Goal: Task Accomplishment & Management: Complete application form

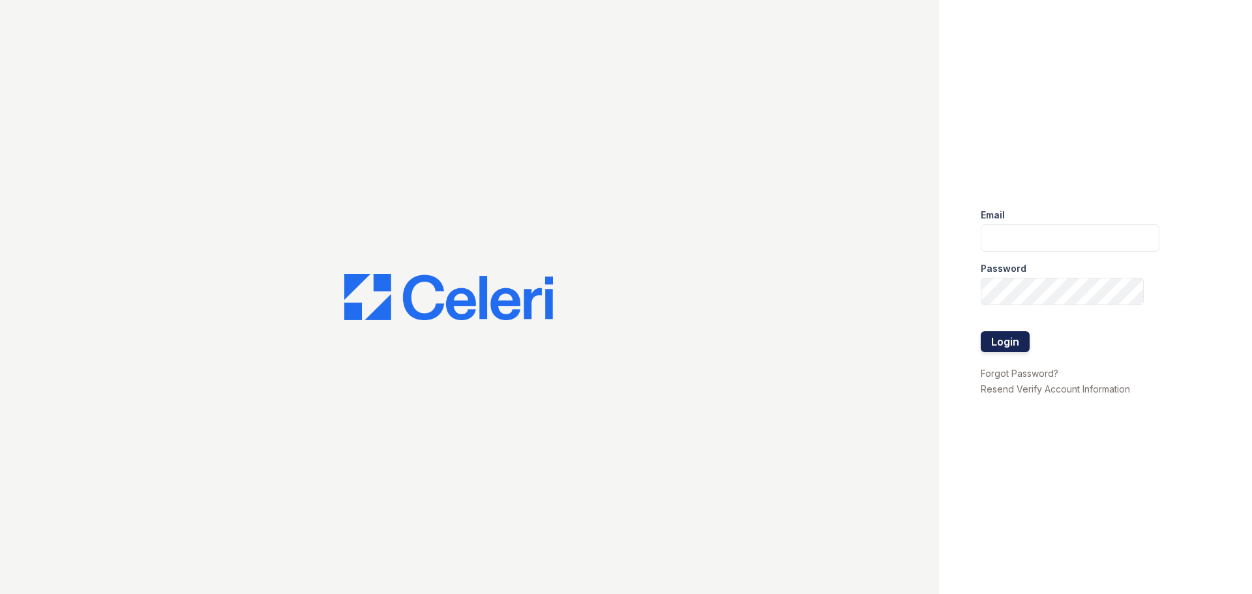
type input "[EMAIL_ADDRESS][DOMAIN_NAME]"
click at [996, 340] on button "Login" at bounding box center [1005, 341] width 49 height 21
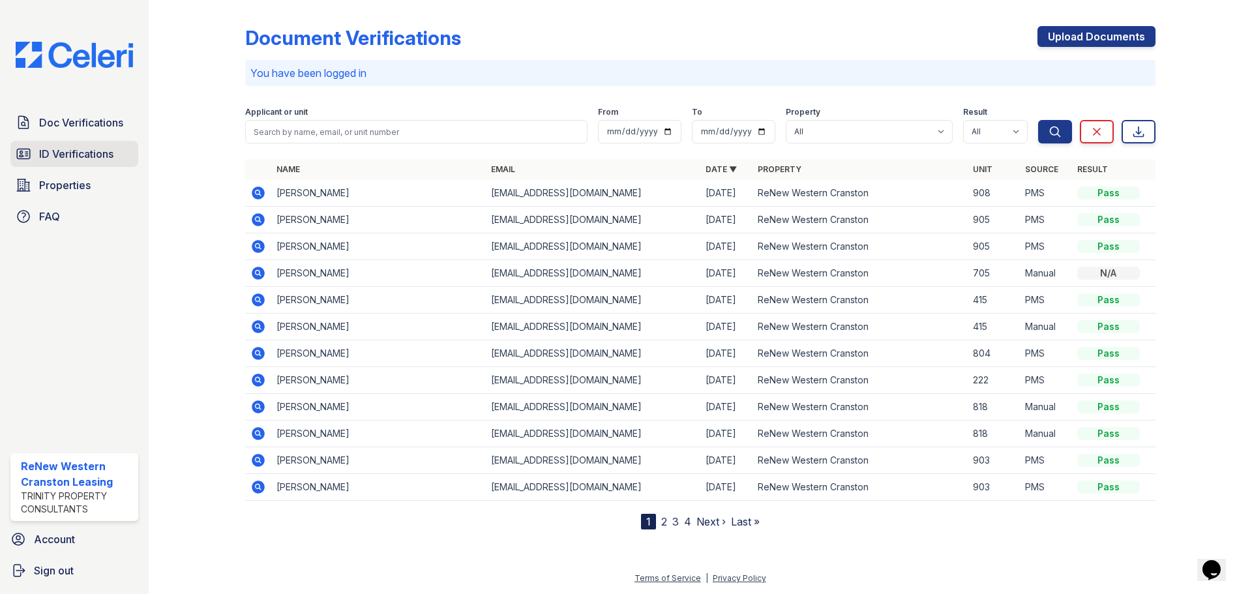
click at [57, 153] on span "ID Verifications" at bounding box center [76, 154] width 74 height 16
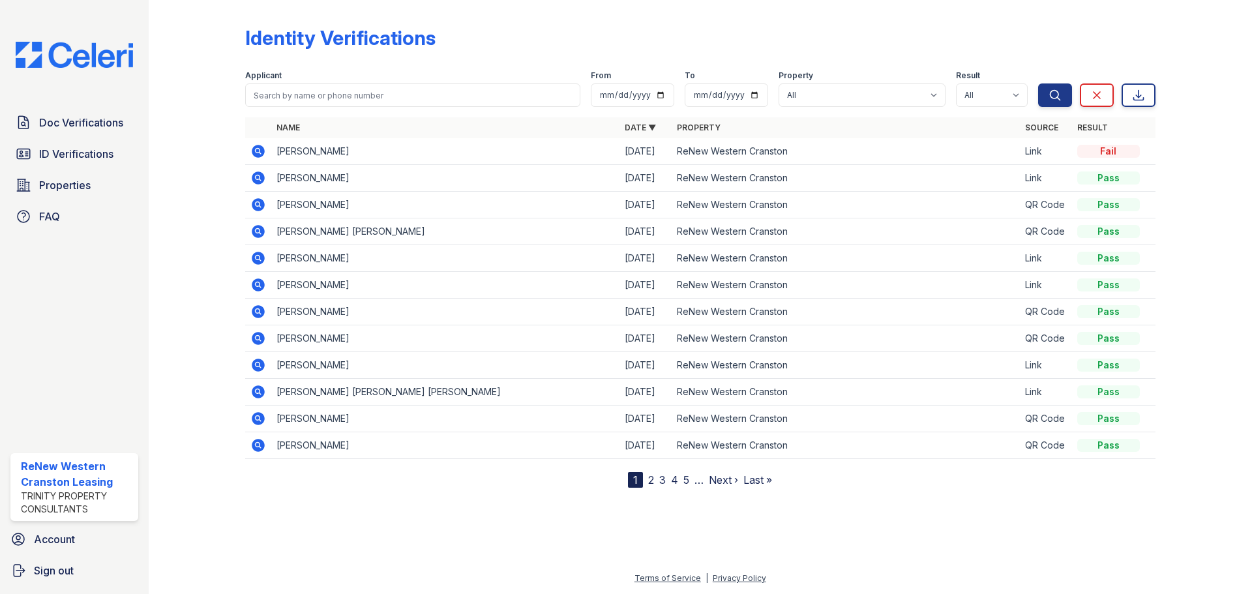
click at [653, 480] on link "2" at bounding box center [651, 479] width 6 height 13
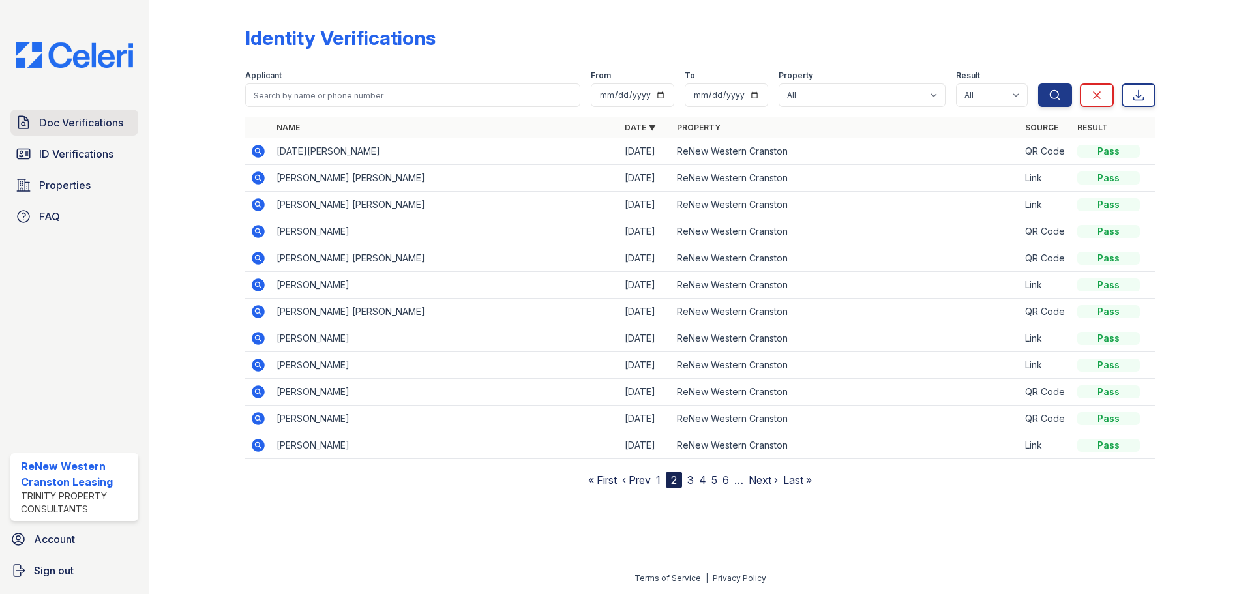
click at [59, 132] on link "Doc Verifications" at bounding box center [74, 123] width 128 height 26
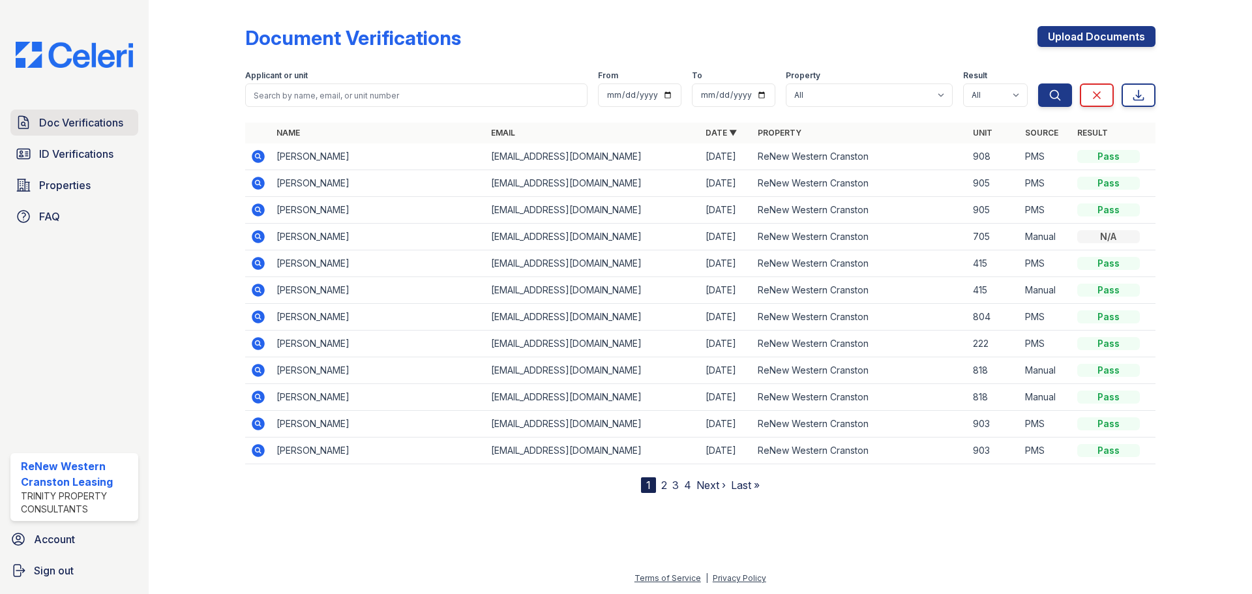
click at [102, 120] on span "Doc Verifications" at bounding box center [81, 123] width 84 height 16
click at [1083, 38] on link "Upload Documents" at bounding box center [1096, 36] width 118 height 21
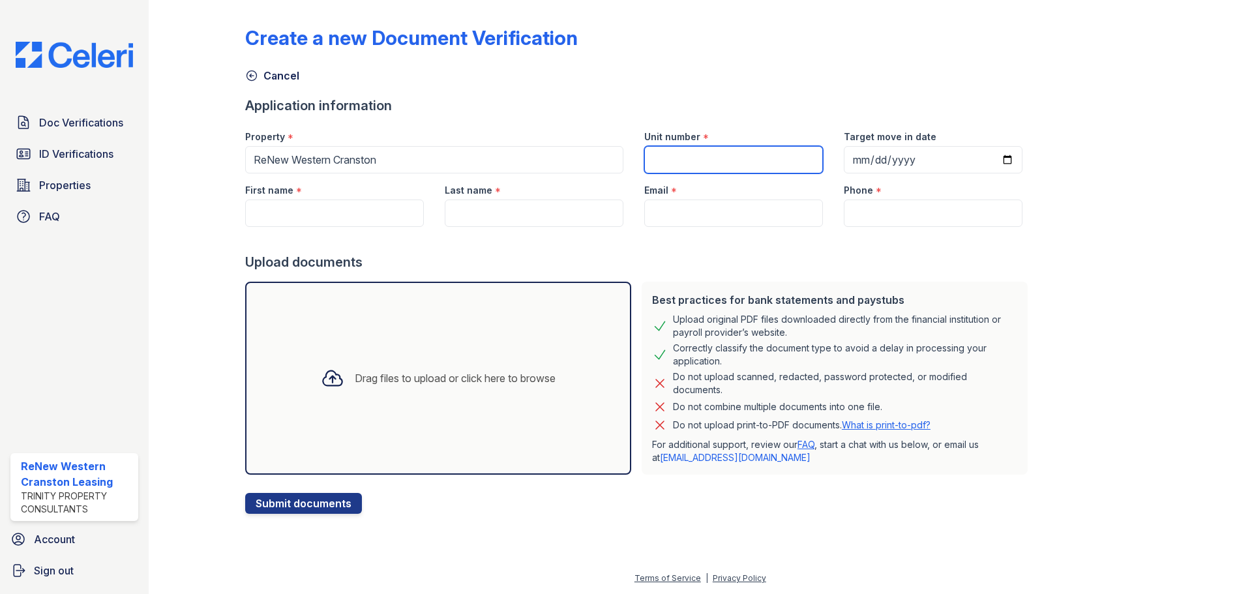
click at [655, 158] on input "Unit number" at bounding box center [733, 159] width 179 height 27
type input "201"
click at [992, 164] on input "Target move in date" at bounding box center [933, 159] width 179 height 27
type input "2025-11-18"
click at [344, 210] on input "First name" at bounding box center [334, 213] width 179 height 27
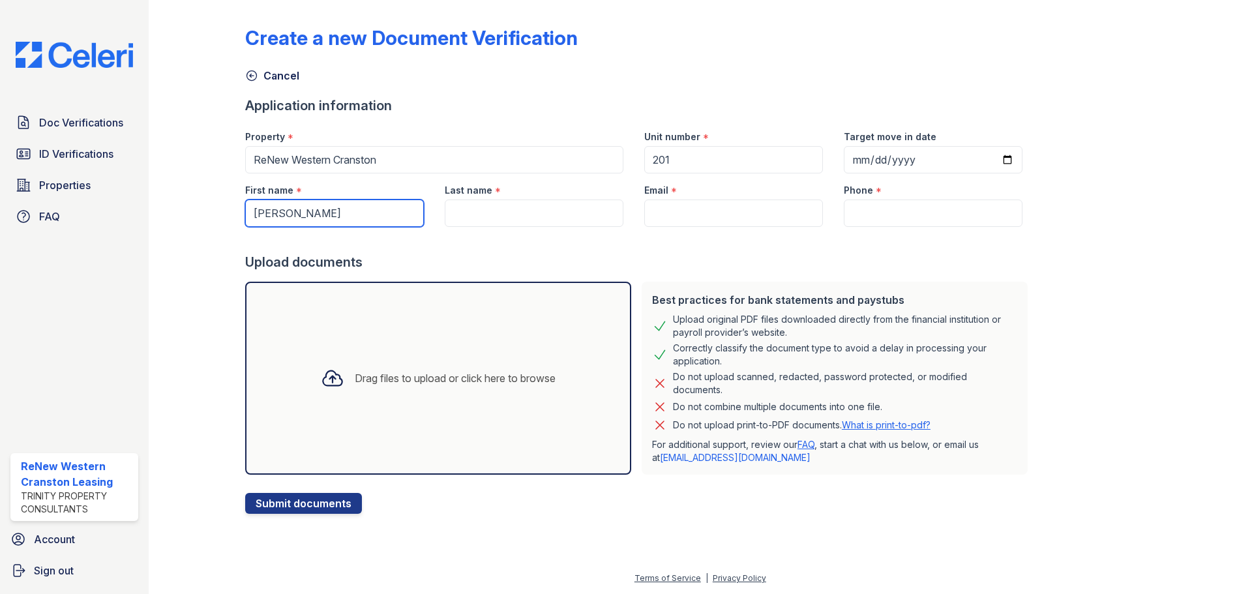
type input "Yvonne"
click at [481, 219] on input "Last name" at bounding box center [534, 213] width 179 height 27
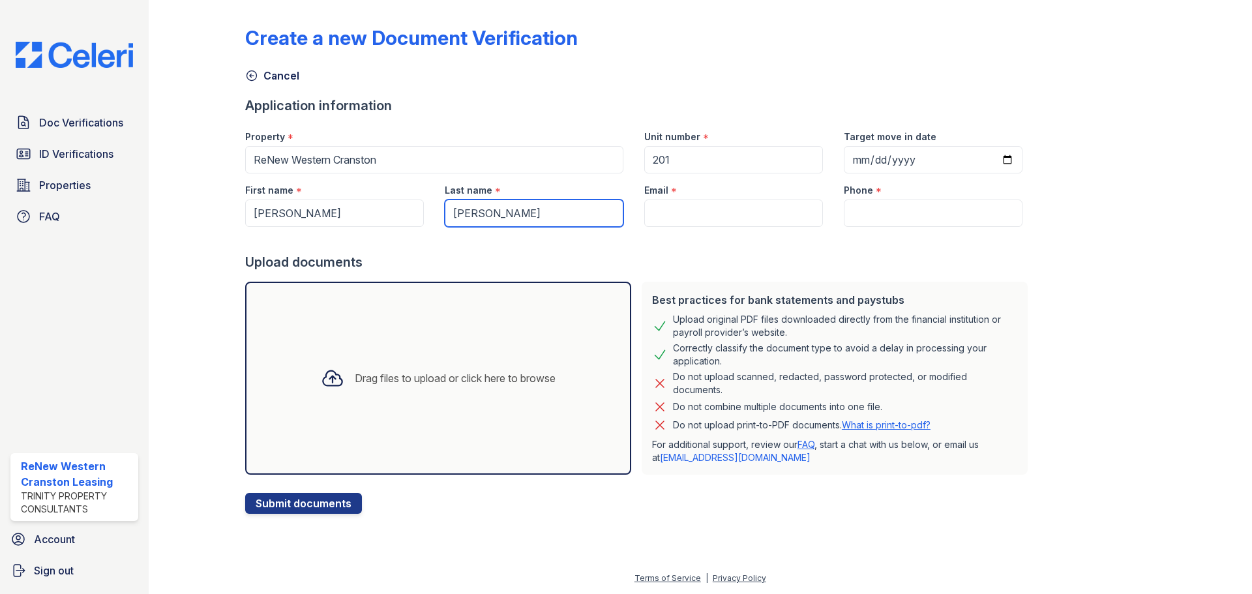
type input "Sousa"
paste input "ysousa411@gmail.com"
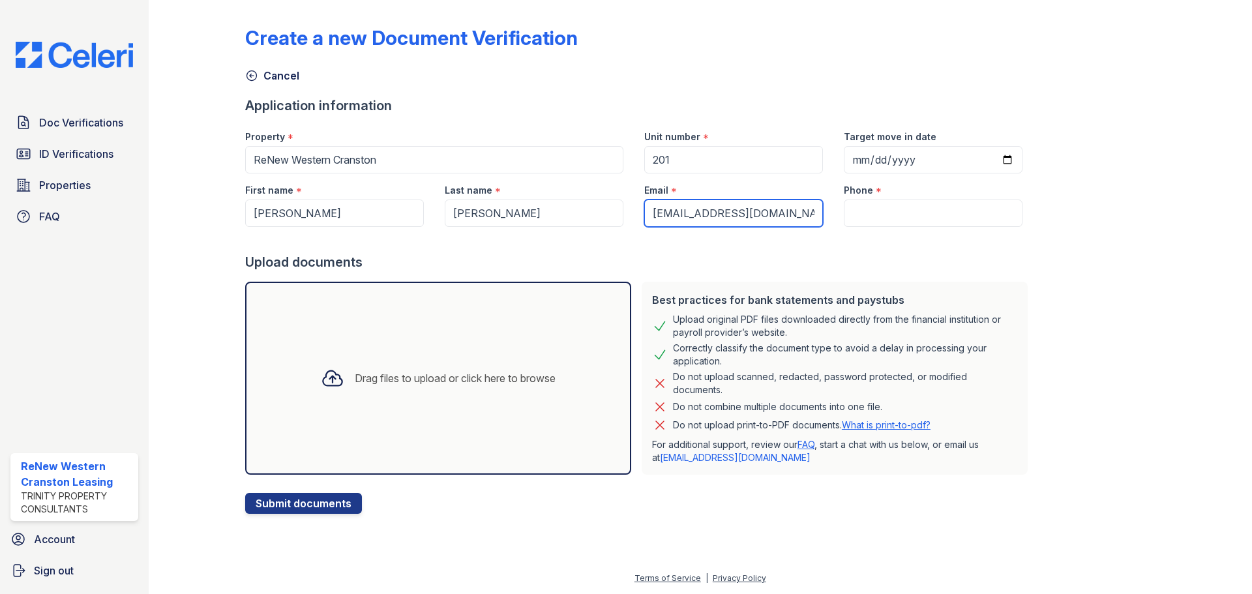
type input "ysousa411@gmail.com"
paste input "(401) 212-6743"
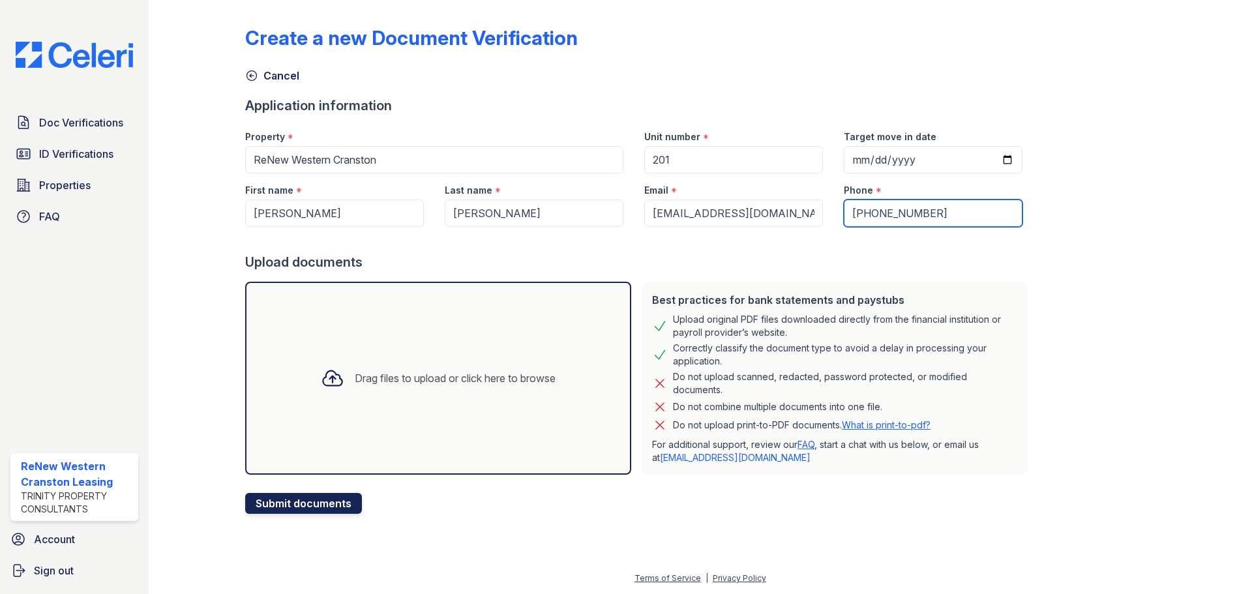
type input "(401) 212-6743"
click at [323, 501] on button "Submit documents" at bounding box center [303, 503] width 117 height 21
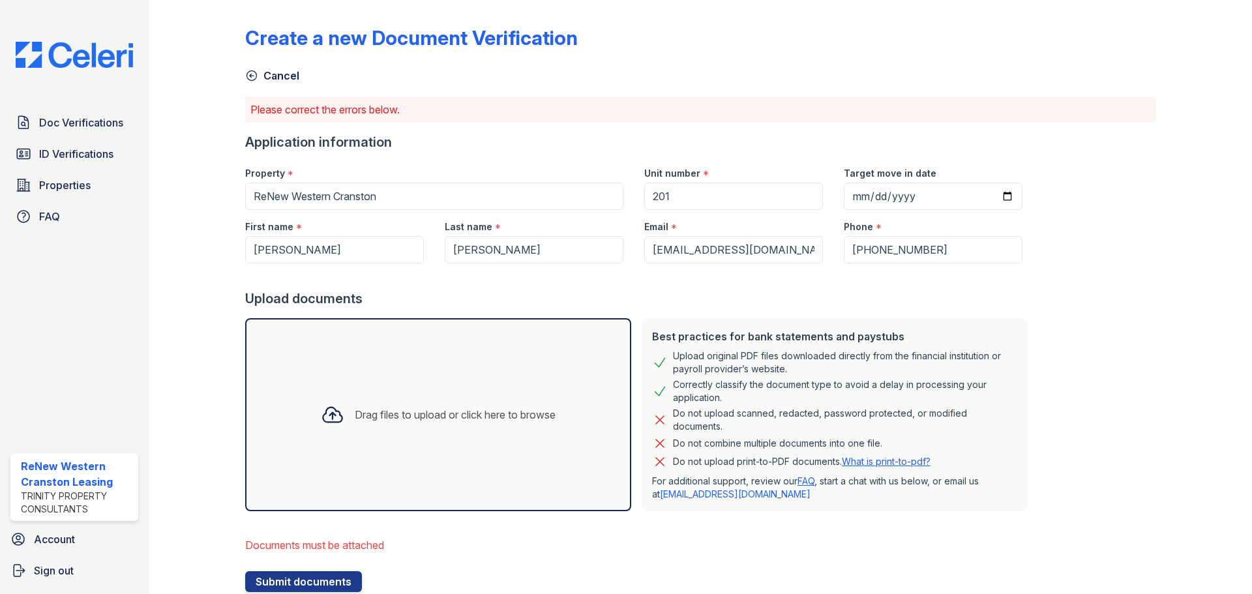
click at [353, 447] on div "Drag files to upload or click here to browse" at bounding box center [438, 414] width 386 height 193
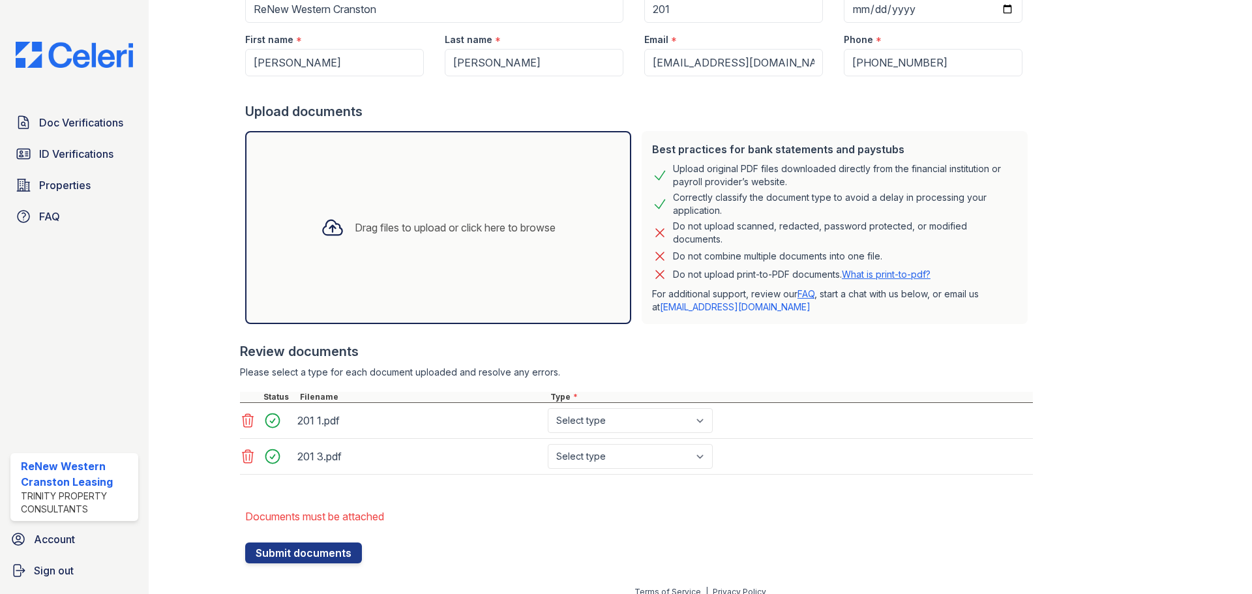
scroll to position [196, 0]
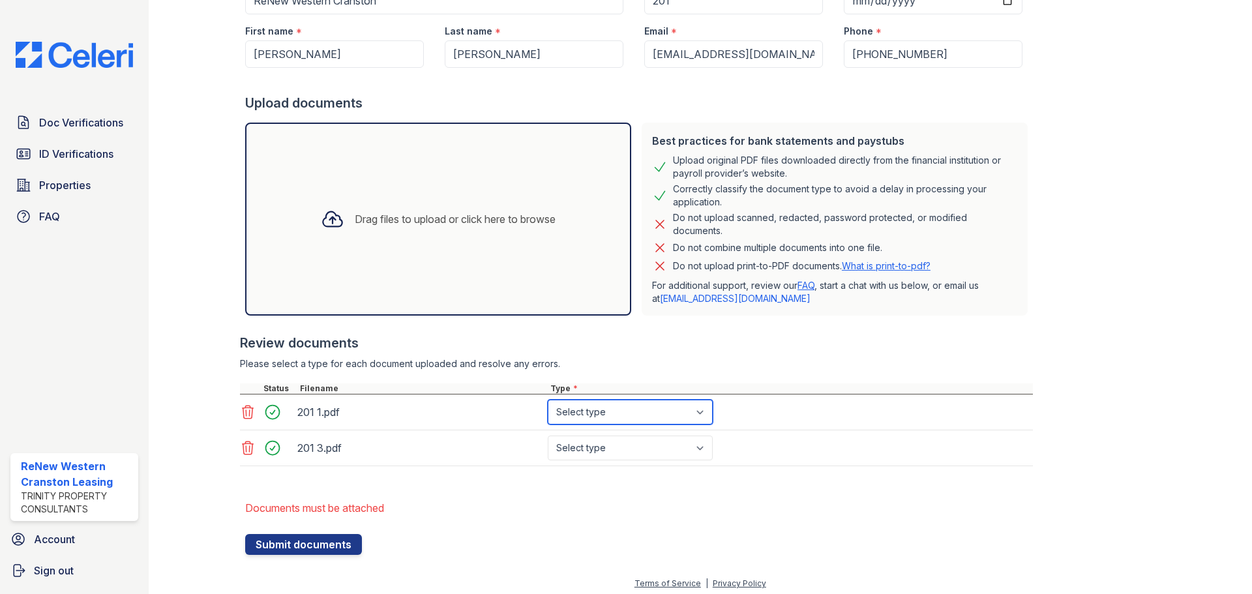
click at [694, 412] on select "Select type Paystub Bank Statement Offer Letter Tax Documents Benefit Award Let…" at bounding box center [630, 412] width 165 height 25
select select "paystub"
click at [548, 400] on select "Select type Paystub Bank Statement Offer Letter Tax Documents Benefit Award Let…" at bounding box center [630, 412] width 165 height 25
drag, startPoint x: 706, startPoint y: 446, endPoint x: 687, endPoint y: 449, distance: 19.1
click at [706, 446] on select "Select type Paystub Bank Statement Offer Letter Tax Documents Benefit Award Let…" at bounding box center [630, 448] width 165 height 25
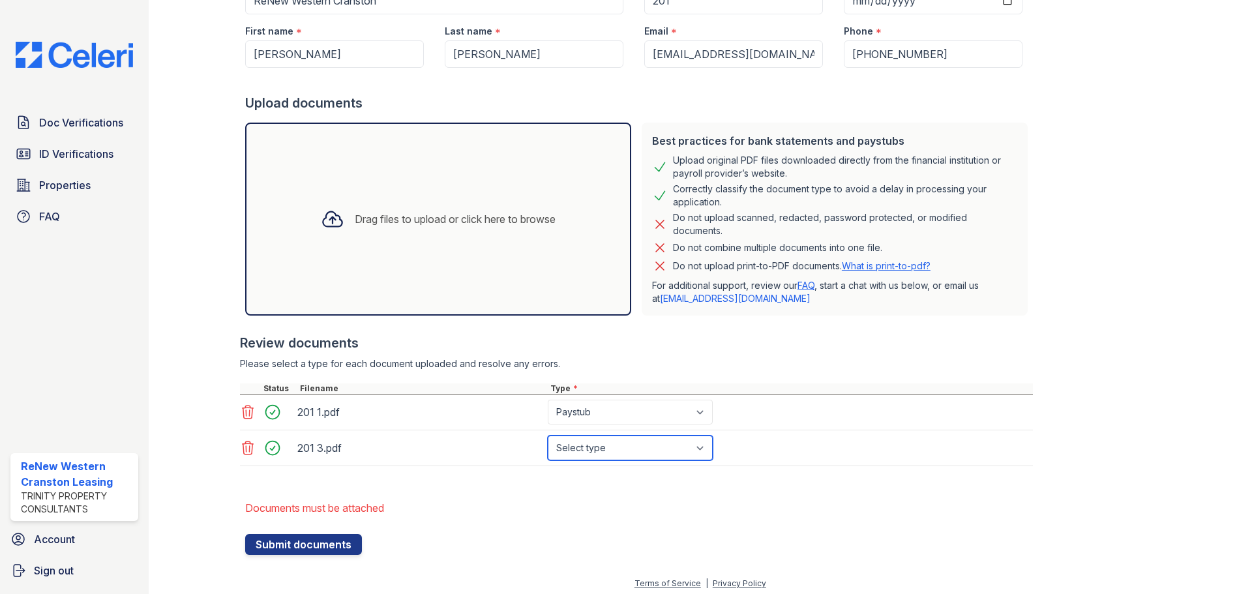
select select "paystub"
click at [548, 436] on select "Select type Paystub Bank Statement Offer Letter Tax Documents Benefit Award Let…" at bounding box center [630, 448] width 165 height 25
click at [290, 550] on button "Submit documents" at bounding box center [303, 544] width 117 height 21
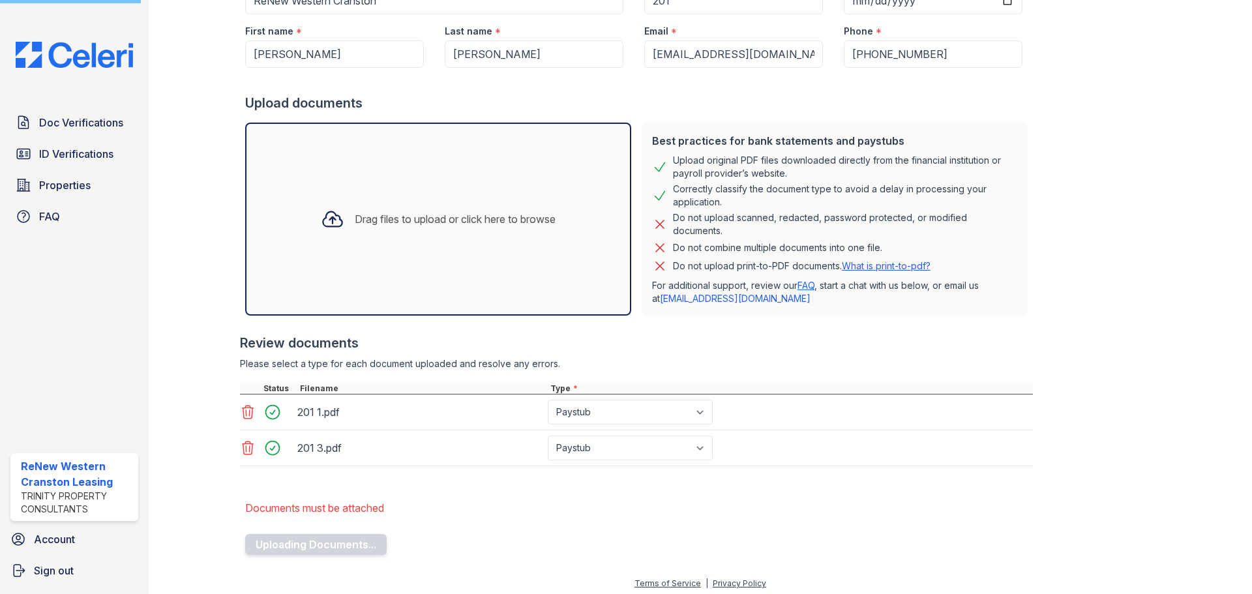
scroll to position [0, 0]
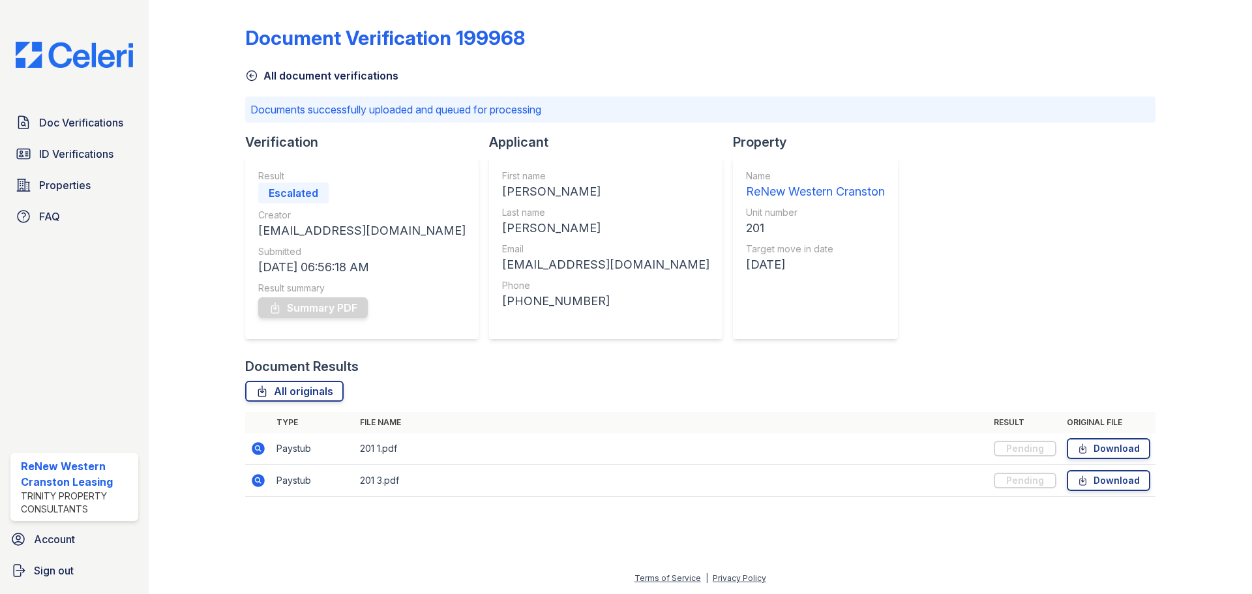
click at [298, 189] on div "Escalated" at bounding box center [293, 193] width 70 height 21
click at [71, 143] on link "ID Verifications" at bounding box center [74, 154] width 128 height 26
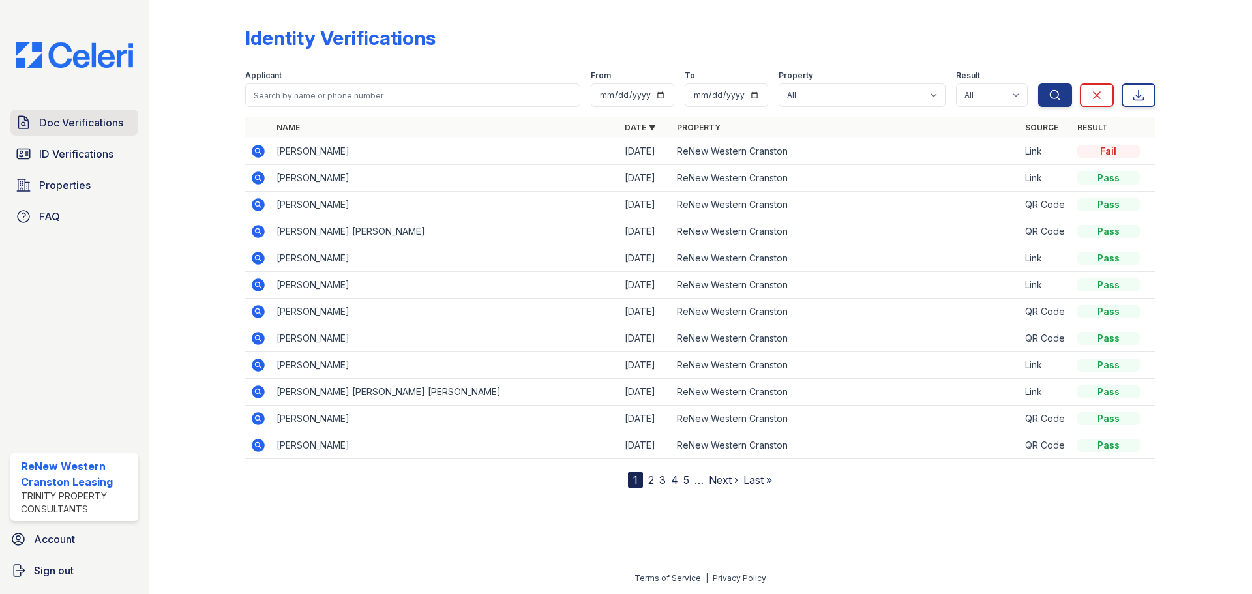
click at [76, 122] on span "Doc Verifications" at bounding box center [81, 123] width 84 height 16
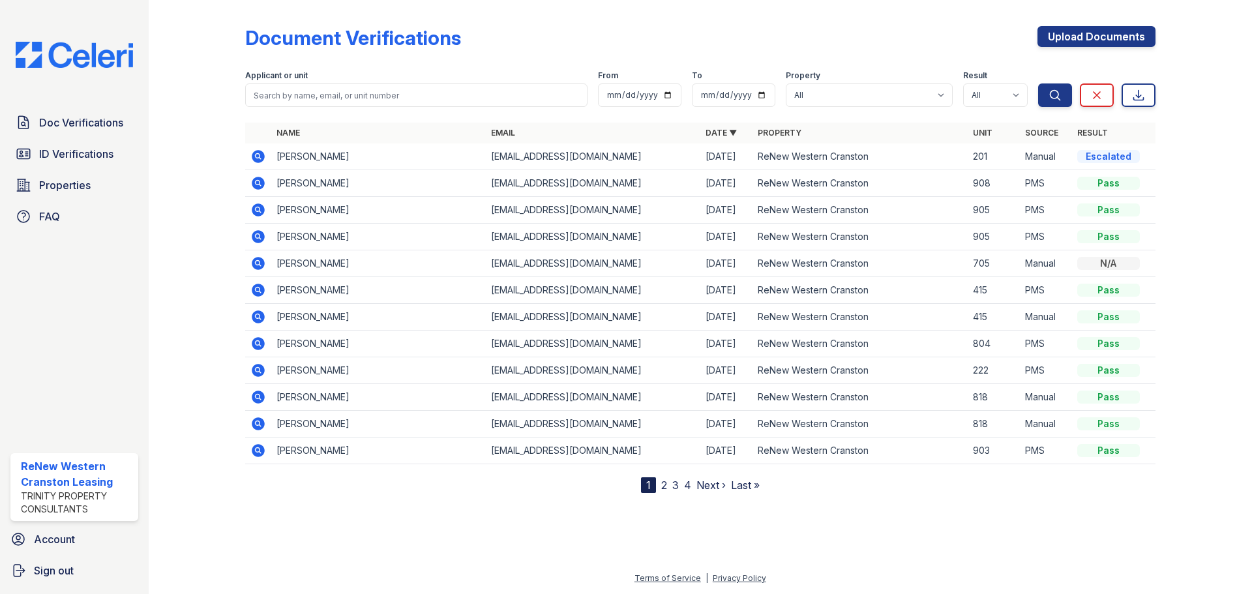
click at [1110, 155] on div "Escalated" at bounding box center [1108, 156] width 63 height 13
